Goal: Complete application form

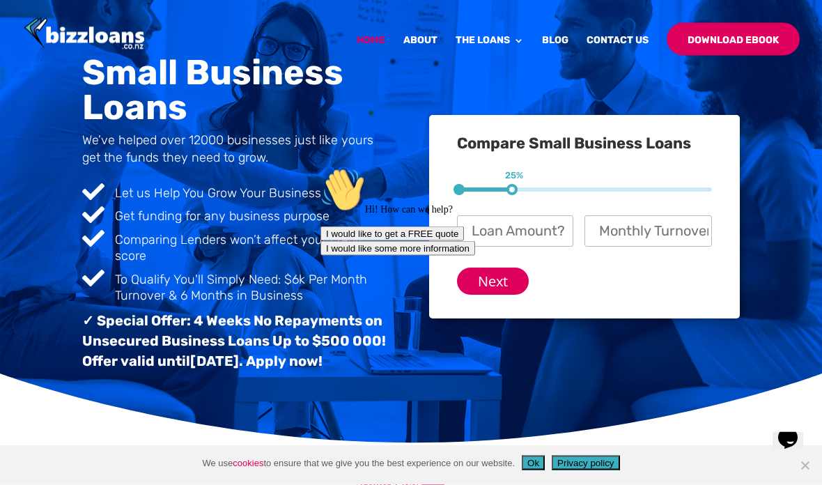
scroll to position [84, 0]
click at [527, 173] on div "Hi! How can we help? I would like to get a FREE quote I would like some more in…" at bounding box center [566, 212] width 493 height 88
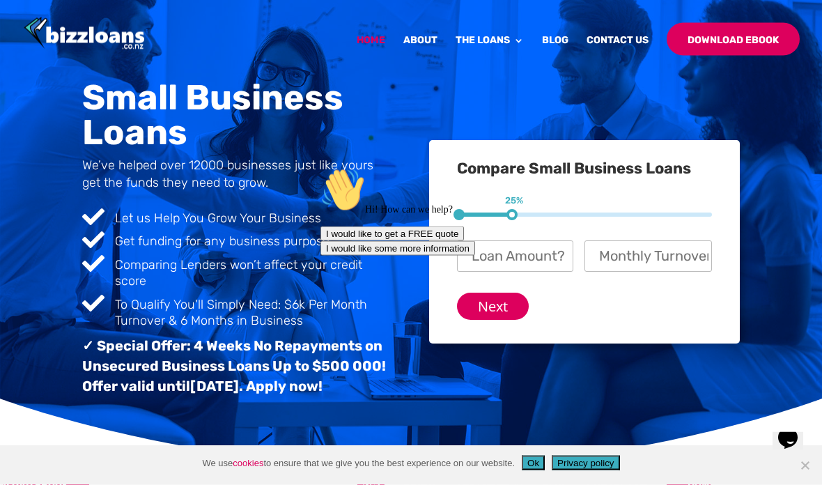
scroll to position [64, 0]
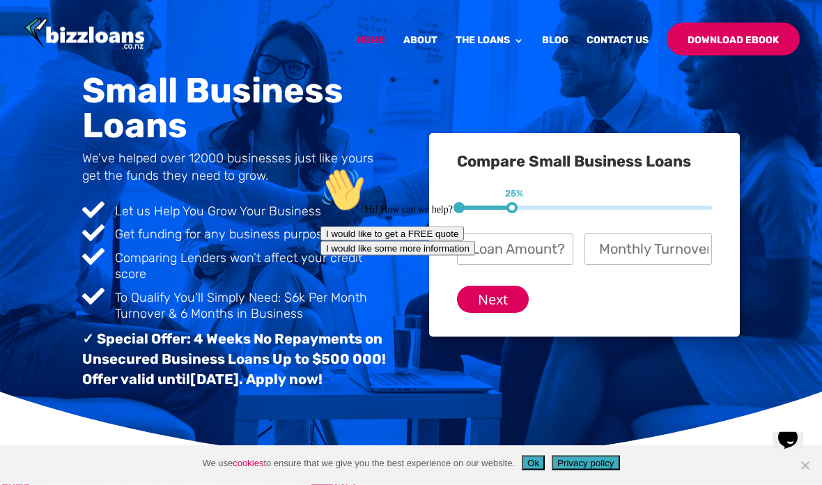
click at [503, 243] on div "Hi! How can we help? I would like to get a FREE quote I would like some more in…" at bounding box center [566, 211] width 493 height 88
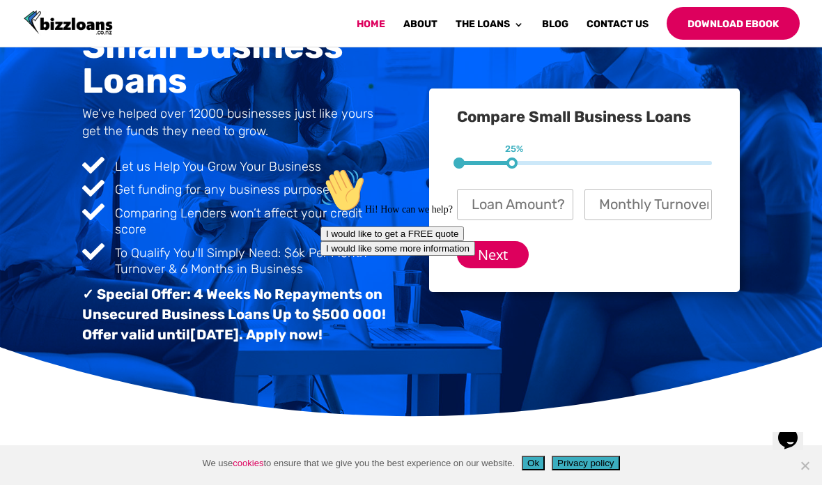
scroll to position [110, 0]
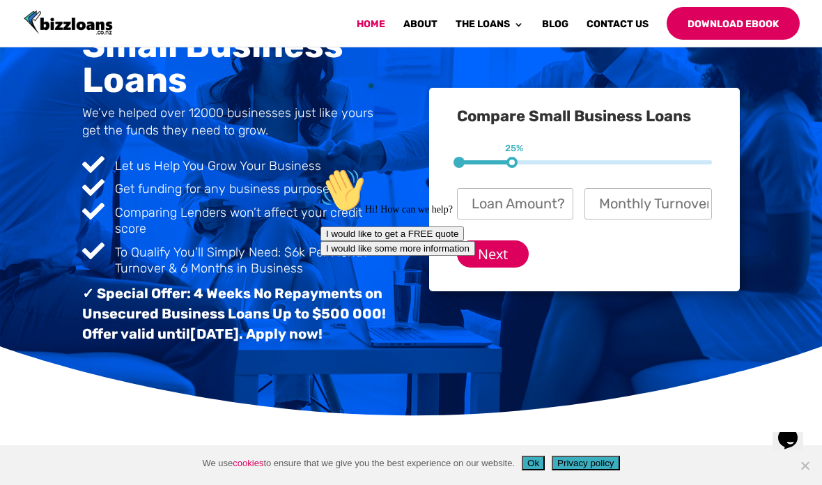
click at [500, 187] on div "Hi! How can we help? I would like to get a FREE quote I would like some more in…" at bounding box center [566, 212] width 493 height 88
click at [501, 205] on div "Hi! How can we help? I would like to get a FREE quote I would like some more in…" at bounding box center [566, 212] width 493 height 88
click at [502, 197] on div "Hi! How can we help? I would like to get a FREE quote I would like some more in…" at bounding box center [566, 212] width 493 height 88
click at [617, 207] on input "Monthly Turnover? *" at bounding box center [649, 203] width 128 height 31
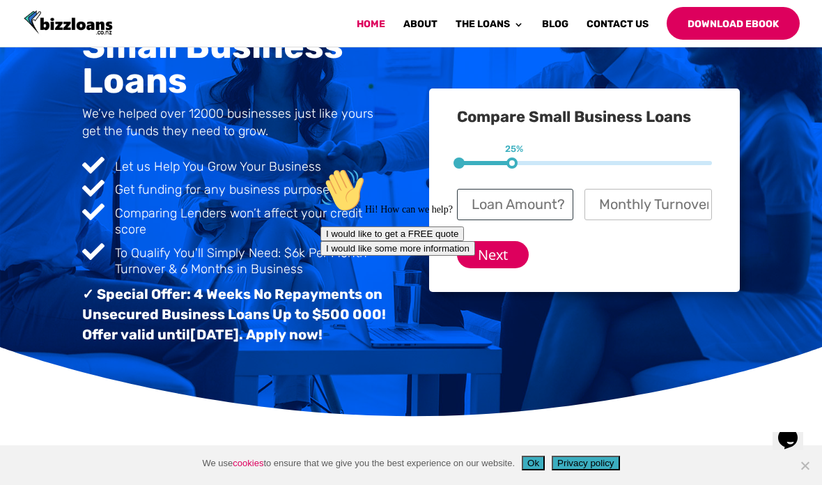
click at [528, 204] on input "Loan Amount? *" at bounding box center [515, 204] width 116 height 31
click at [601, 201] on input "Monthly Turnover? *" at bounding box center [649, 204] width 128 height 31
type input "$ 400,000"
type input "$ 50,000"
click at [563, 203] on div "Hi! How can we help? I would like to get a FREE quote I would like some more in…" at bounding box center [566, 212] width 493 height 88
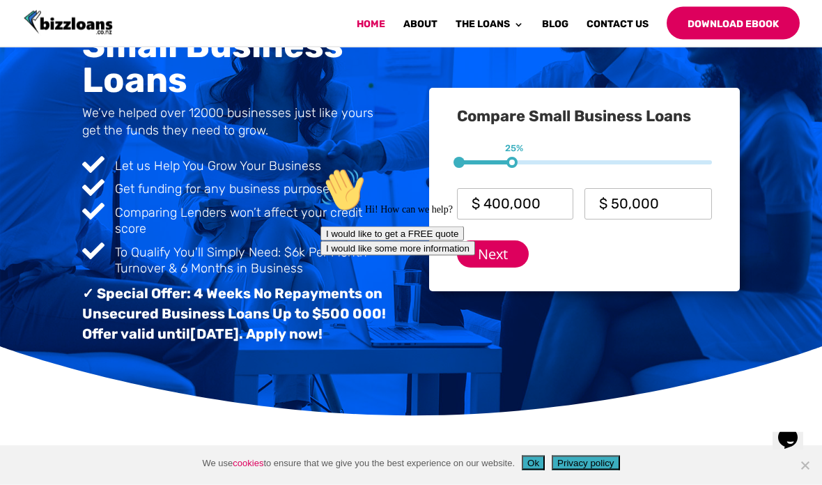
click at [498, 192] on div "Hi! How can we help? I would like to get a FREE quote I would like some more in…" at bounding box center [566, 211] width 493 height 88
click at [497, 194] on div "Hi! How can we help? I would like to get a FREE quote I would like some more in…" at bounding box center [566, 211] width 493 height 88
click at [495, 194] on div "Hi! How can we help? I would like to get a FREE quote I would like some more in…" at bounding box center [566, 211] width 493 height 88
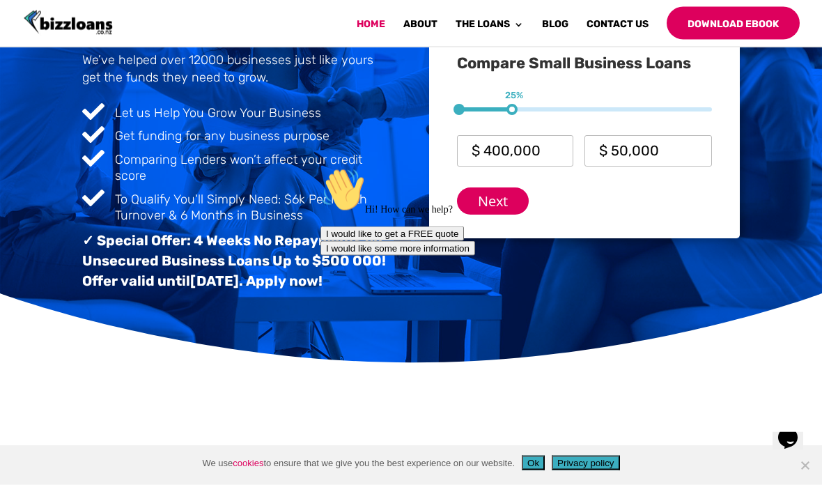
scroll to position [163, 0]
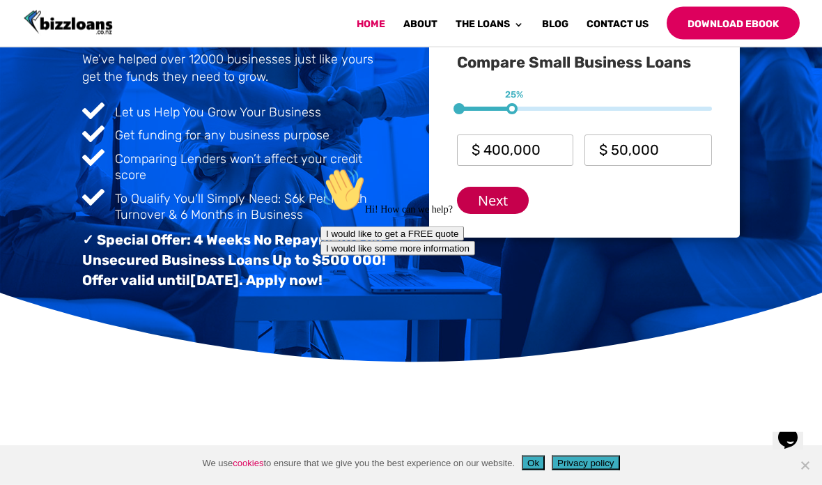
click at [504, 203] on input "Next" at bounding box center [493, 200] width 72 height 27
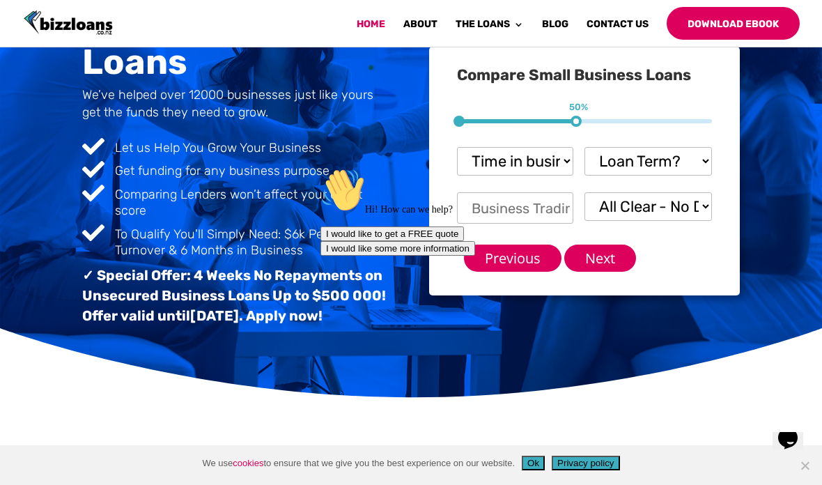
scroll to position [129, 0]
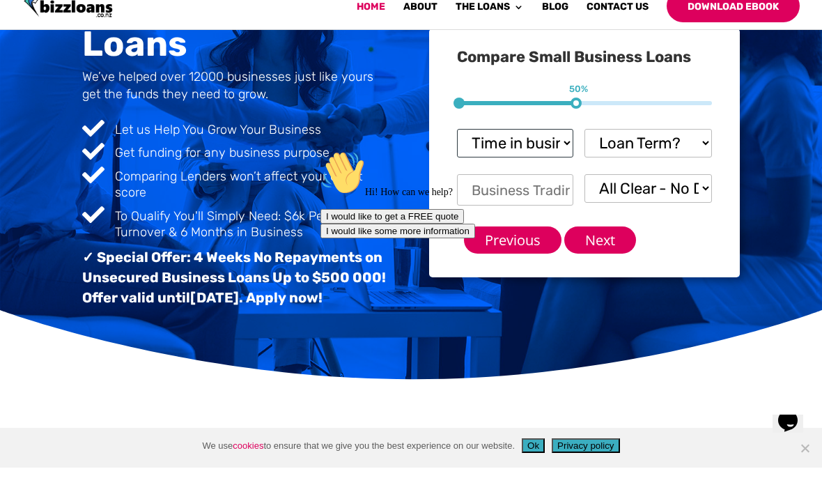
click at [562, 146] on select "Time in business? Startup under 6 months 6-12 months Over 12 months Over 24 mon…" at bounding box center [515, 160] width 116 height 29
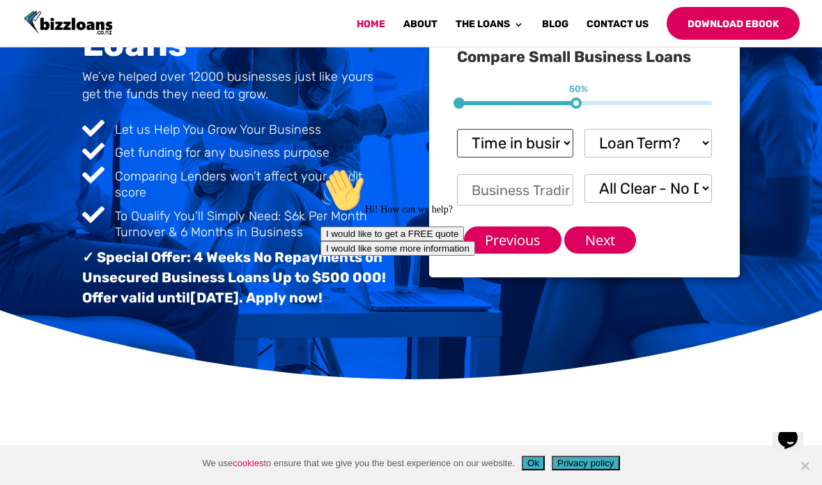
select select "Over 24 months"
click at [696, 146] on select "Loan Term? 1-3 months 3-6 months 6 - 12 months 12 - 18 months 18 - 24 months 24…" at bounding box center [649, 143] width 128 height 29
